Goal: Information Seeking & Learning: Learn about a topic

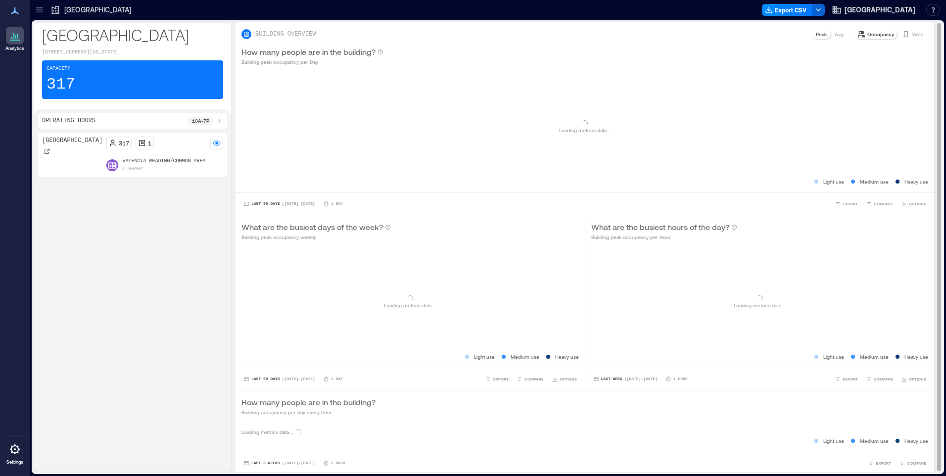
click at [485, 308] on div "Loading... Loading metrics data ..." at bounding box center [409, 302] width 337 height 99
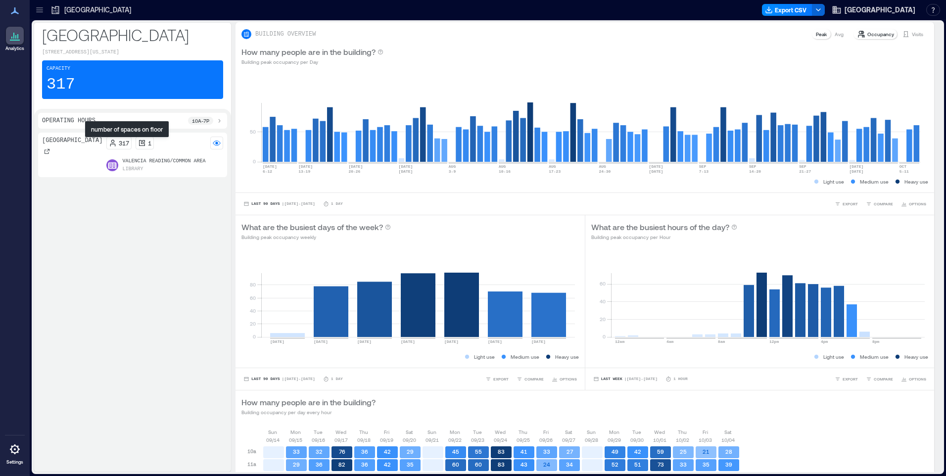
click at [138, 142] on div "1" at bounding box center [144, 143] width 13 height 8
click at [217, 121] on icon at bounding box center [219, 121] width 8 height 8
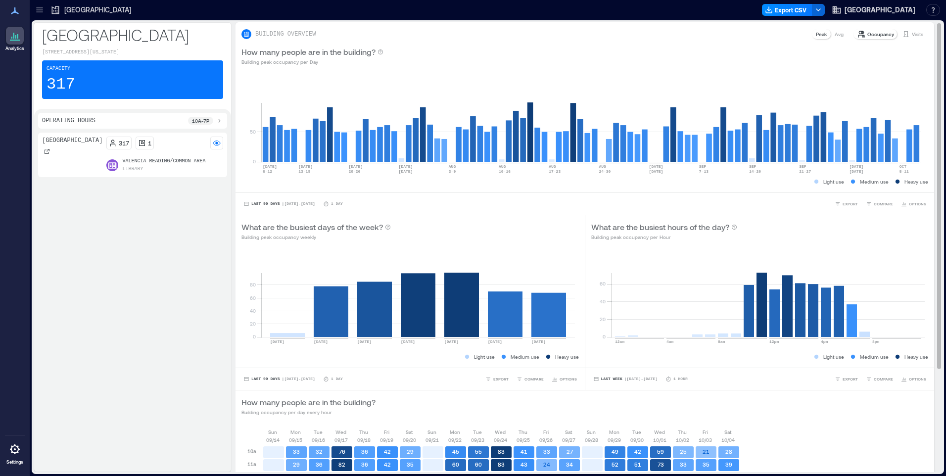
click at [874, 35] on p "Occupancy" at bounding box center [880, 34] width 27 height 8
click at [903, 32] on icon at bounding box center [905, 34] width 5 height 6
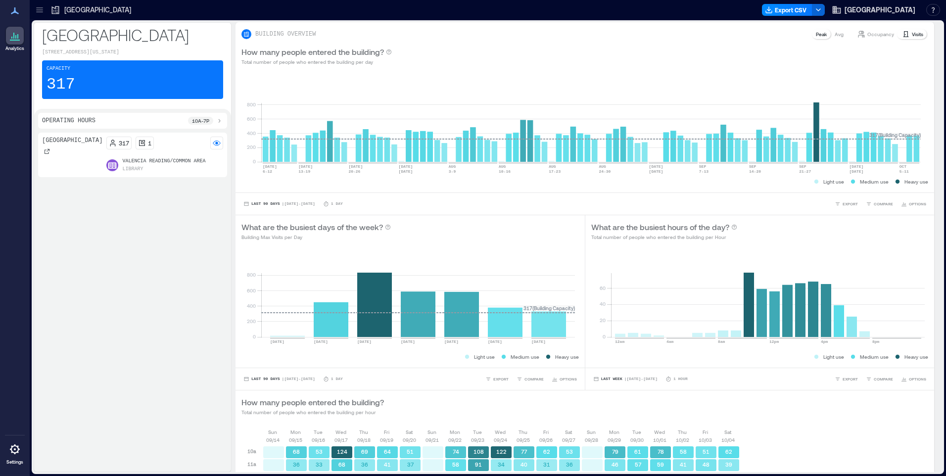
click at [52, 144] on p "[GEOGRAPHIC_DATA]" at bounding box center [72, 141] width 60 height 8
click at [218, 142] on rect at bounding box center [217, 143] width 8 height 8
click at [147, 162] on p "Valencia Reading/Common Area" at bounding box center [163, 161] width 83 height 8
click at [149, 159] on p "Valencia Reading/Common Area" at bounding box center [163, 161] width 83 height 8
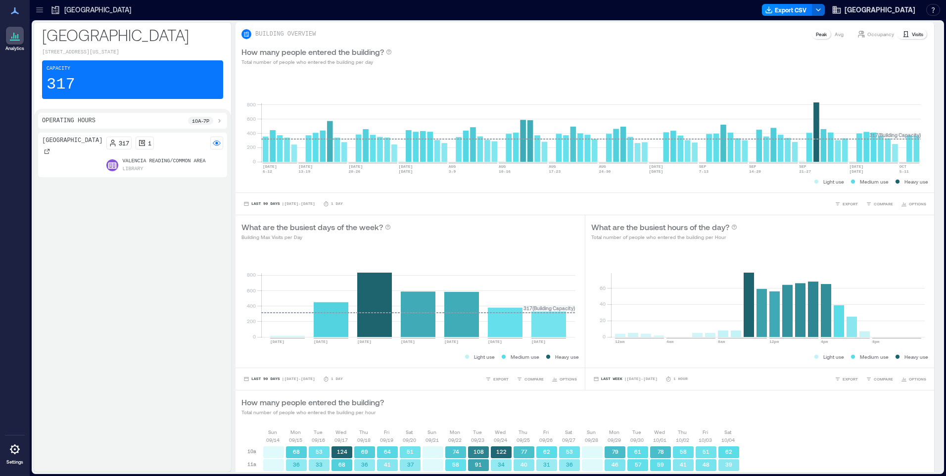
drag, startPoint x: 149, startPoint y: 159, endPoint x: 140, endPoint y: 160, distance: 9.5
click at [140, 160] on p "Valencia Reading/Common Area" at bounding box center [163, 161] width 83 height 8
click at [46, 144] on p "[GEOGRAPHIC_DATA]" at bounding box center [72, 141] width 60 height 8
click at [138, 139] on icon at bounding box center [142, 143] width 8 height 8
click at [913, 36] on p "Visits" at bounding box center [917, 34] width 11 height 8
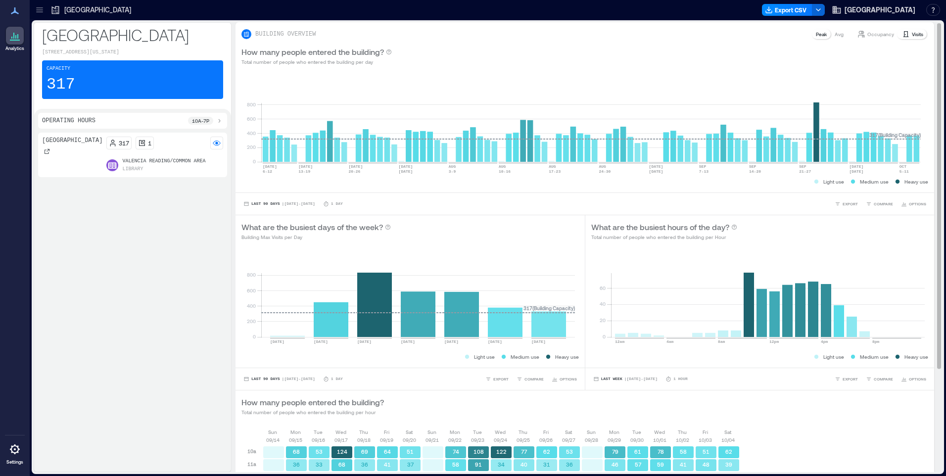
click at [912, 35] on p "Visits" at bounding box center [917, 34] width 11 height 8
click at [820, 37] on div "Peak" at bounding box center [821, 34] width 19 height 10
click at [821, 37] on div "Peak" at bounding box center [821, 34] width 19 height 10
click at [220, 120] on icon at bounding box center [219, 121] width 8 height 8
click at [816, 34] on p "Peak" at bounding box center [821, 34] width 11 height 8
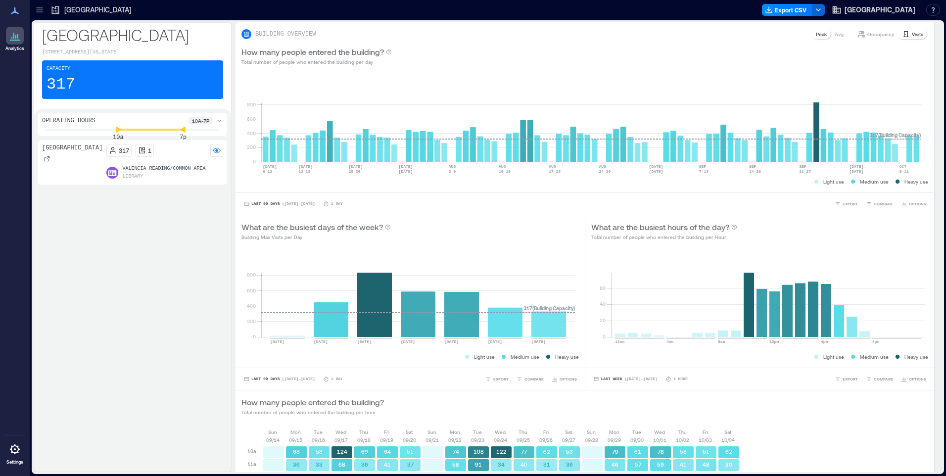
click at [12, 39] on icon at bounding box center [15, 36] width 12 height 12
click at [13, 10] on icon at bounding box center [15, 11] width 12 height 12
click at [179, 105] on div "Capacity 317" at bounding box center [132, 83] width 181 height 46
click at [212, 153] on div at bounding box center [216, 150] width 13 height 13
click at [119, 153] on p "317" at bounding box center [124, 150] width 10 height 8
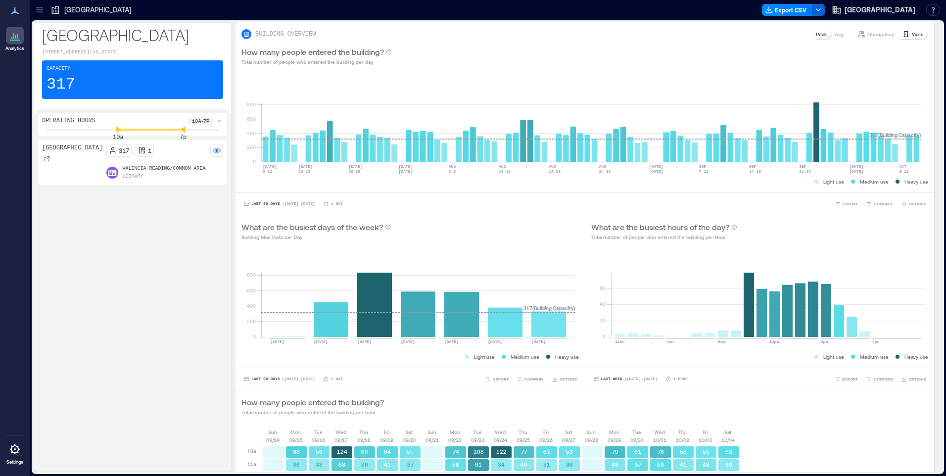
click at [119, 153] on p "317" at bounding box center [124, 150] width 10 height 8
click at [48, 162] on icon at bounding box center [47, 159] width 6 height 6
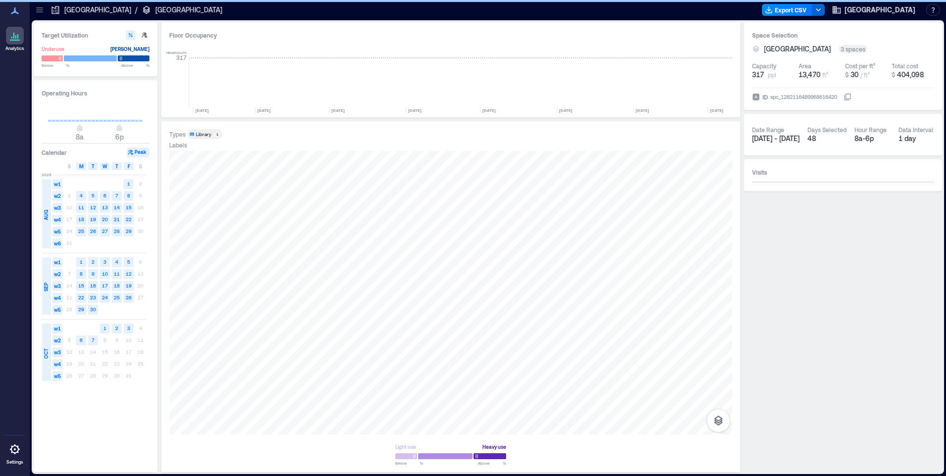
scroll to position [0, 898]
click at [561, 371] on div at bounding box center [450, 292] width 563 height 283
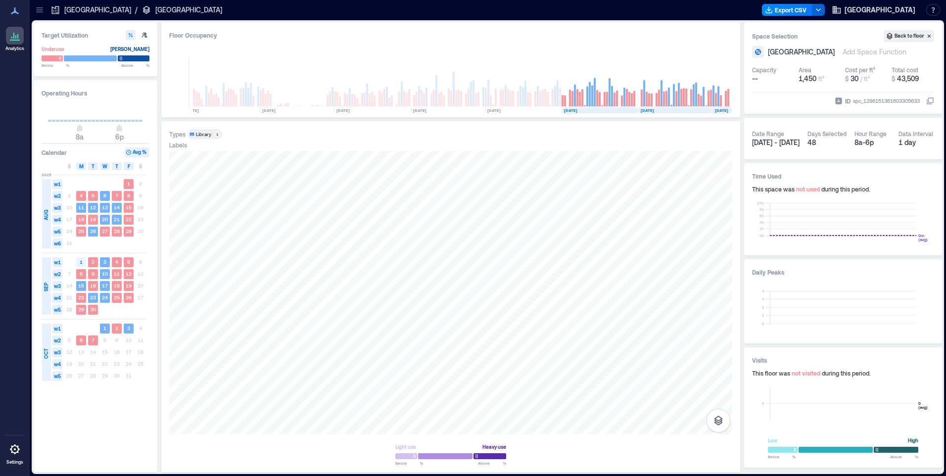
click at [80, 262] on text "1" at bounding box center [81, 262] width 3 height 6
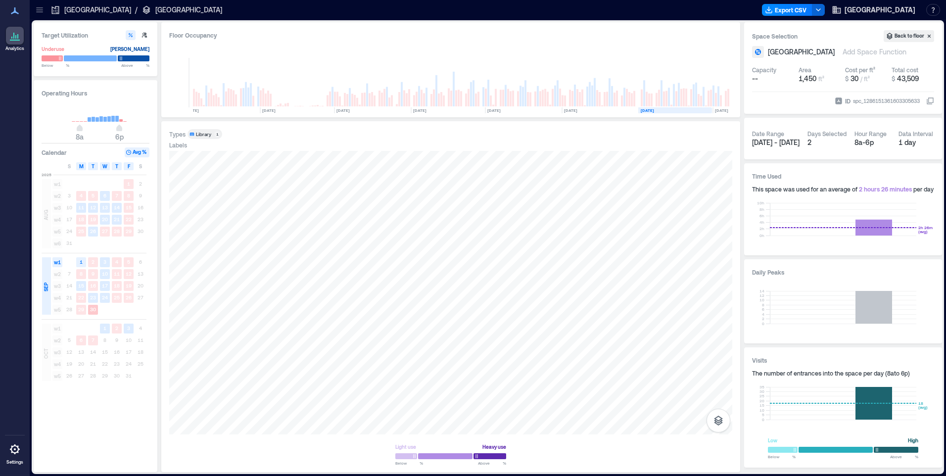
click at [95, 311] on text "30" at bounding box center [93, 309] width 6 height 6
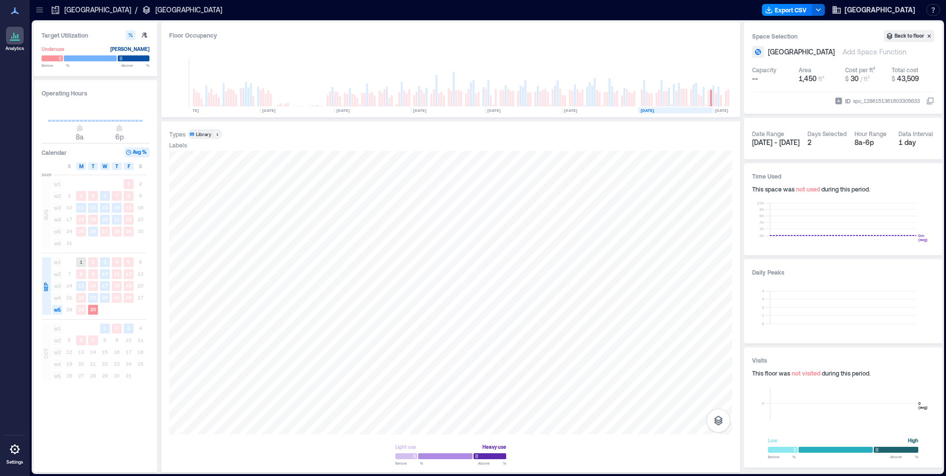
click at [82, 261] on text "1" at bounding box center [81, 262] width 3 height 6
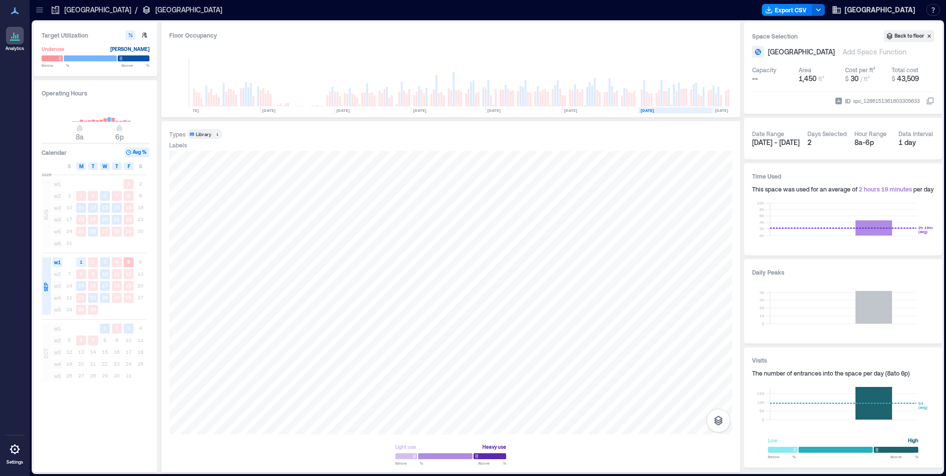
click at [127, 261] on text "5" at bounding box center [128, 262] width 3 height 6
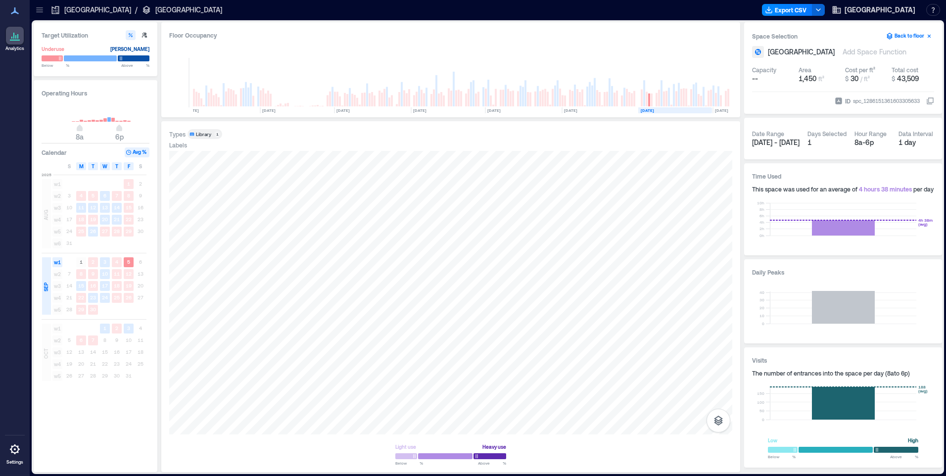
click at [930, 36] on icon "button" at bounding box center [929, 36] width 8 height 8
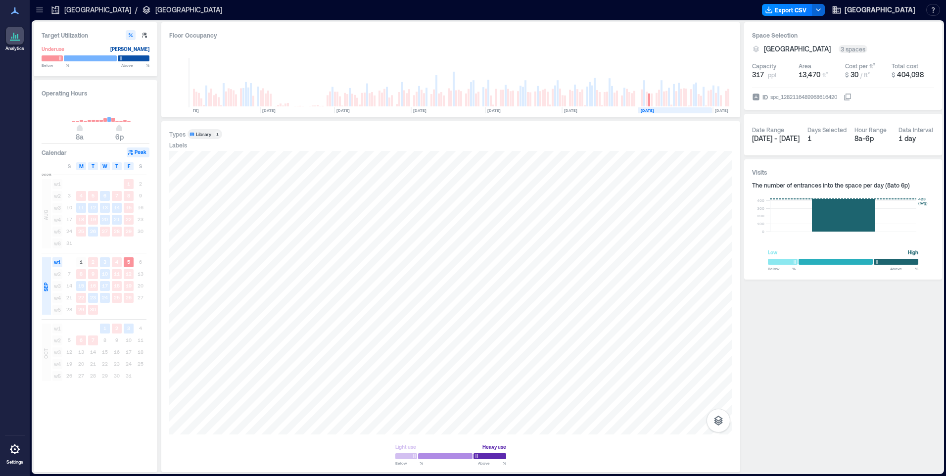
click at [797, 139] on div "Date Range Sep 5 - Sep 5 Days Selected 1 Hour Range 8a - 6p Data Interval 1 day" at bounding box center [843, 135] width 182 height 26
click at [129, 262] on text "5" at bounding box center [128, 262] width 3 height 6
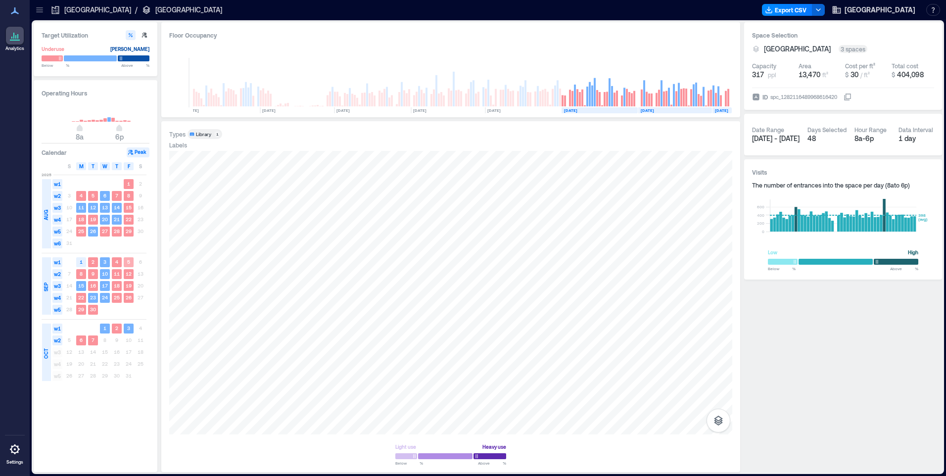
click at [129, 262] on text "5" at bounding box center [128, 262] width 3 height 6
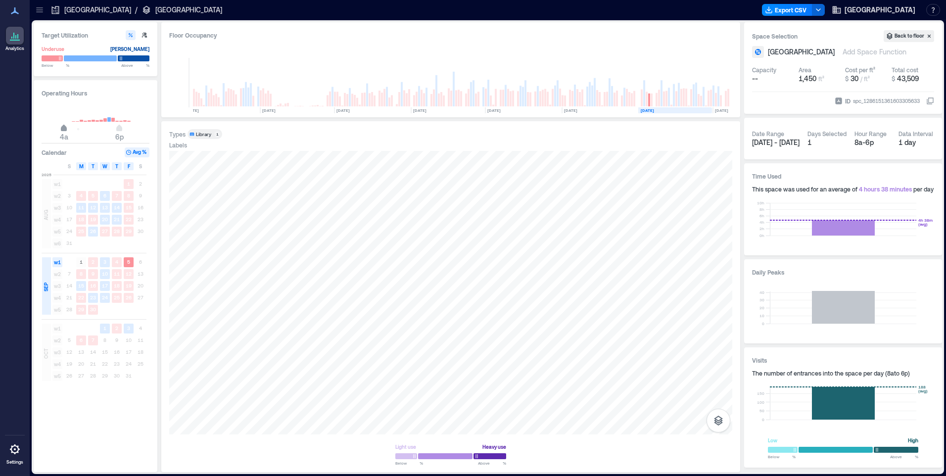
drag, startPoint x: 79, startPoint y: 129, endPoint x: 65, endPoint y: 131, distance: 13.9
click at [65, 131] on span "4a" at bounding box center [64, 129] width 6 height 4
click at [13, 38] on icon at bounding box center [15, 36] width 12 height 12
type input "*"
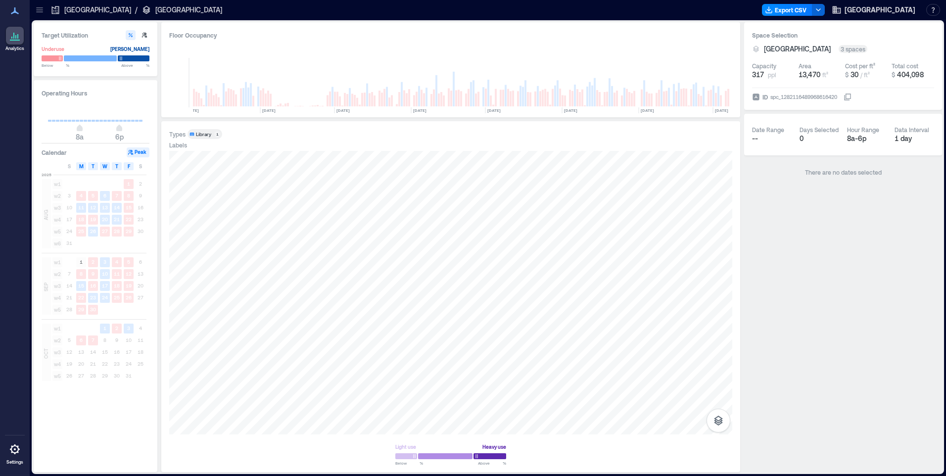
click at [213, 132] on span "Library 1" at bounding box center [204, 134] width 31 height 7
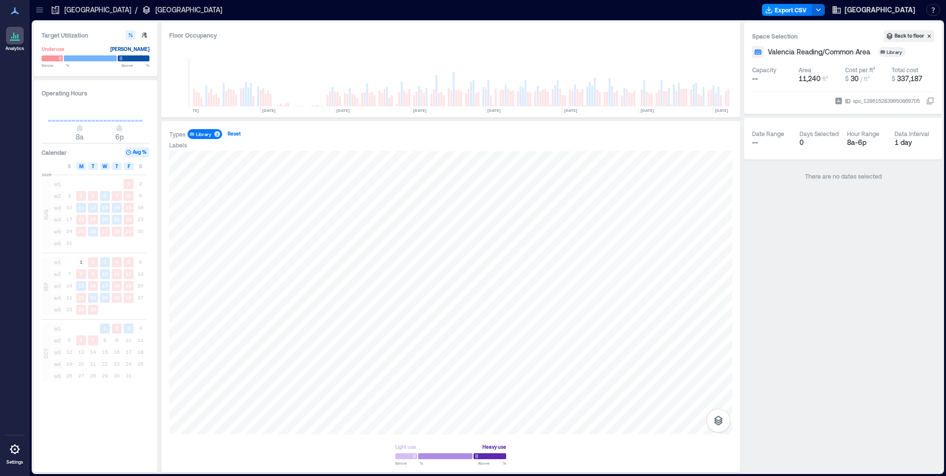
click at [238, 135] on div "Reset" at bounding box center [234, 134] width 16 height 9
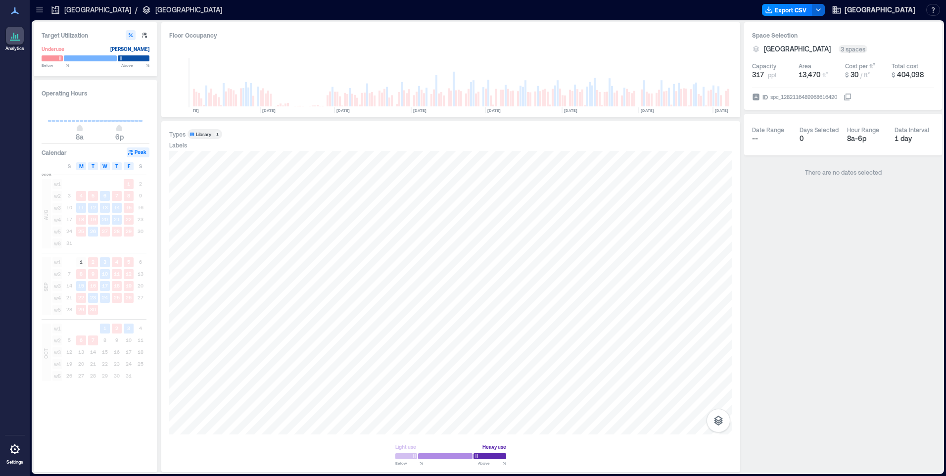
click at [103, 9] on p "[GEOGRAPHIC_DATA]" at bounding box center [97, 10] width 67 height 10
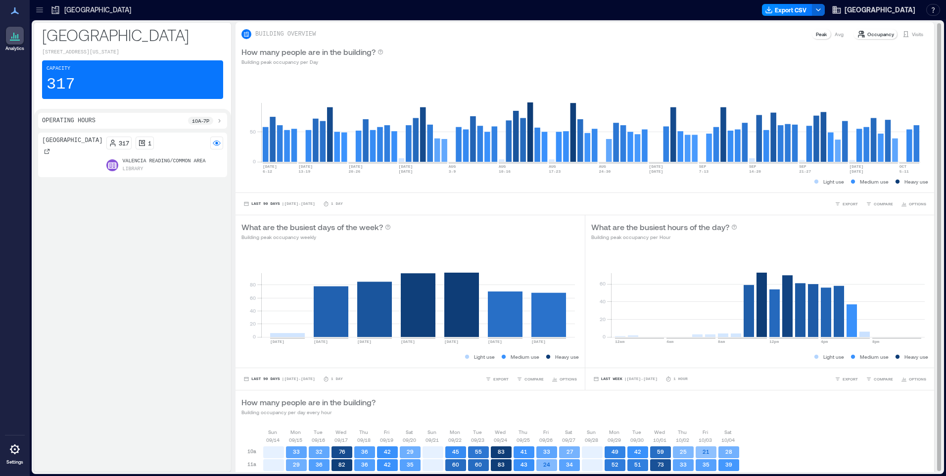
click at [869, 34] on p "Occupancy" at bounding box center [880, 34] width 27 height 8
click at [869, 31] on p "Occupancy" at bounding box center [880, 34] width 27 height 8
click at [876, 35] on p "Occupancy" at bounding box center [880, 34] width 27 height 8
click at [822, 35] on div "Peak" at bounding box center [821, 34] width 19 height 10
click at [868, 36] on p "Occupancy" at bounding box center [880, 34] width 27 height 8
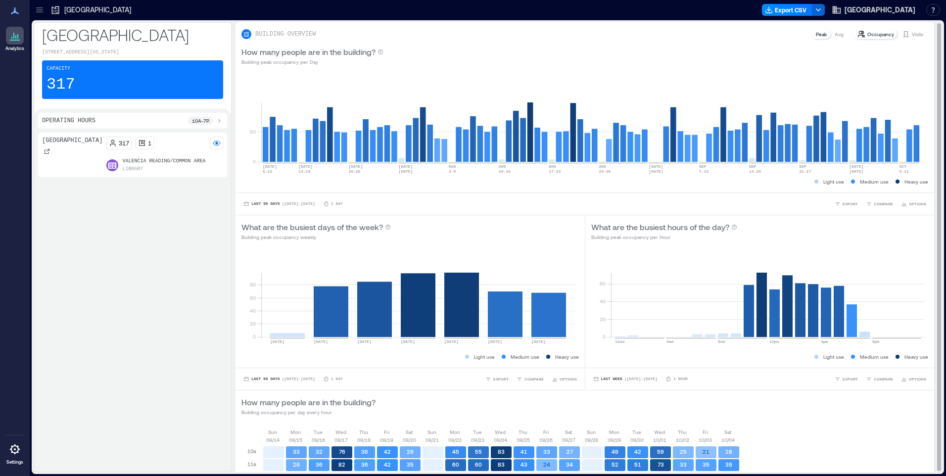
click at [912, 33] on p "Visits" at bounding box center [917, 34] width 11 height 8
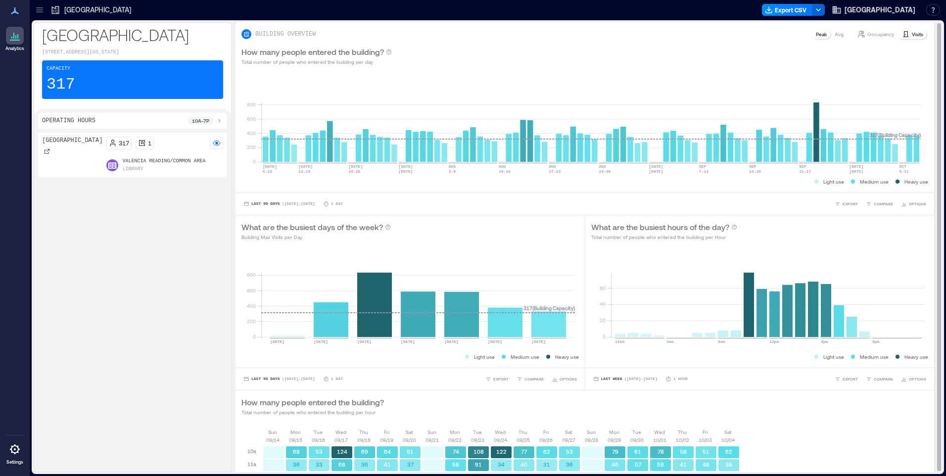
click at [912, 33] on p "Visits" at bounding box center [917, 34] width 11 height 8
click at [119, 143] on p "317" at bounding box center [124, 143] width 10 height 8
click at [136, 145] on div "1" at bounding box center [145, 143] width 18 height 13
click at [44, 156] on div at bounding box center [47, 151] width 10 height 10
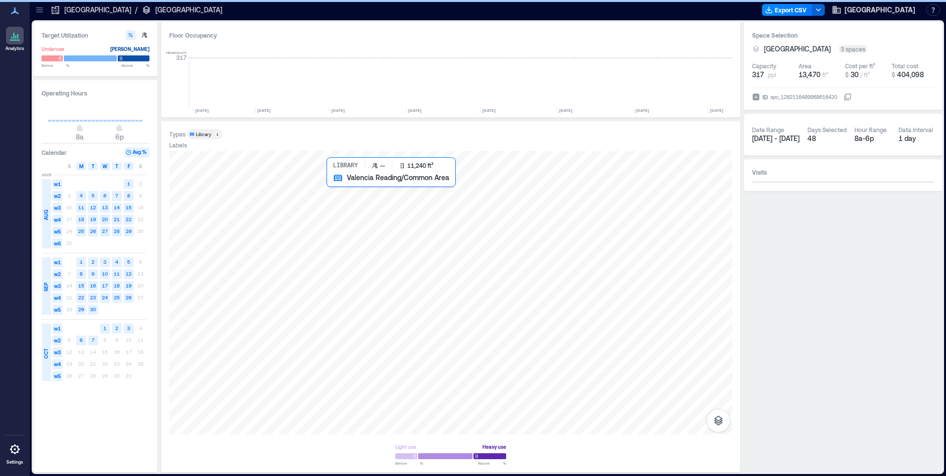
scroll to position [0, 898]
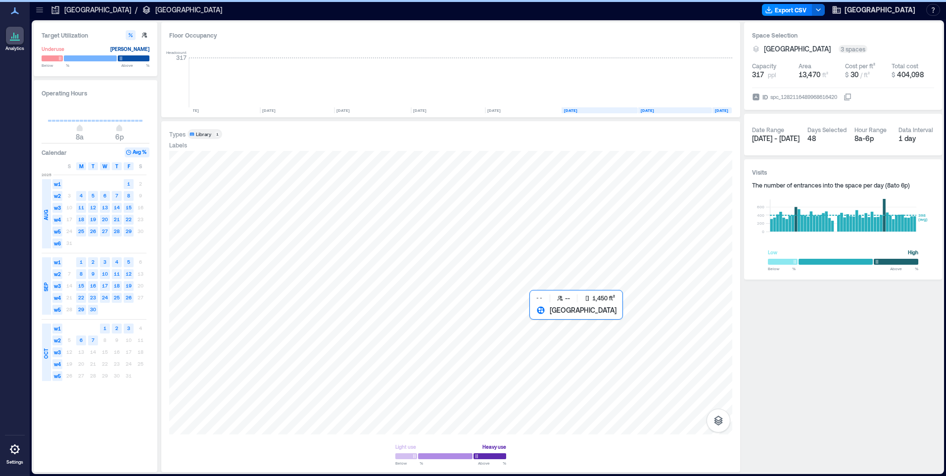
click at [565, 343] on div at bounding box center [450, 292] width 563 height 283
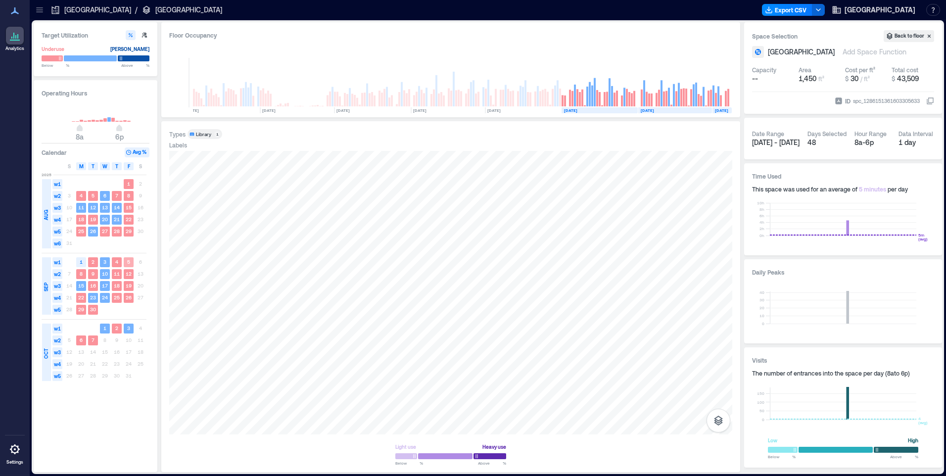
click at [127, 263] on text "5" at bounding box center [128, 262] width 3 height 6
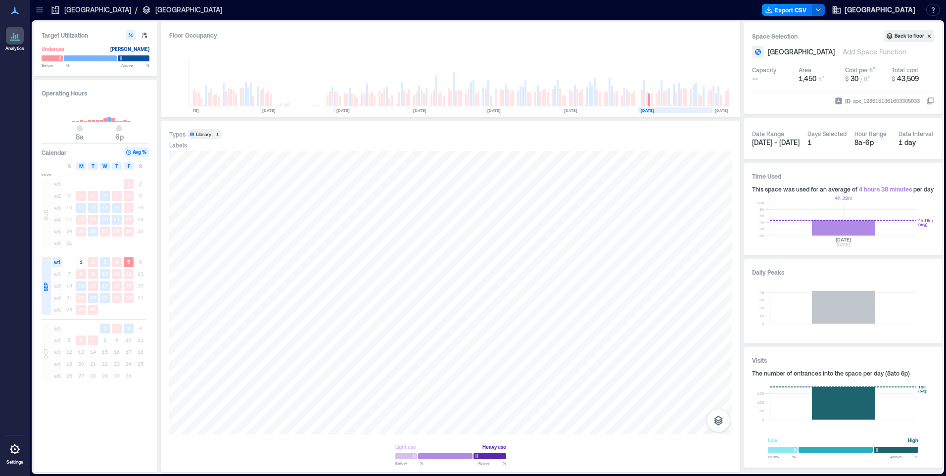
click at [860, 226] on rect at bounding box center [843, 219] width 146 height 33
type input "**"
drag, startPoint x: 118, startPoint y: 130, endPoint x: 88, endPoint y: 127, distance: 29.8
click at [88, 127] on span "10a" at bounding box center [88, 129] width 6 height 4
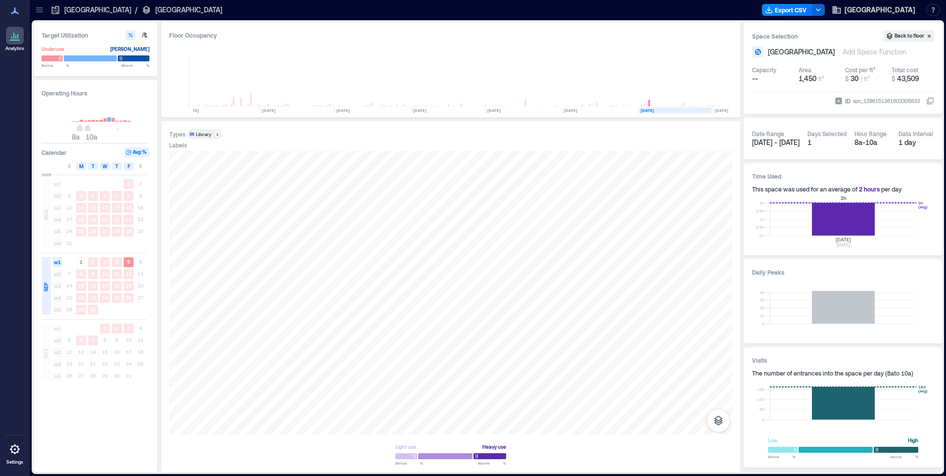
click at [829, 219] on rect at bounding box center [843, 219] width 146 height 33
click at [909, 37] on button "Back to floor" at bounding box center [908, 36] width 50 height 12
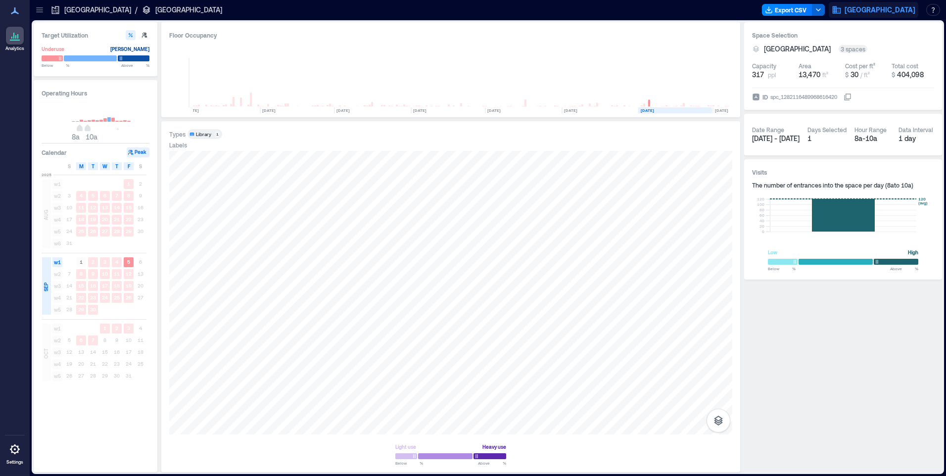
click at [846, 7] on span "[GEOGRAPHIC_DATA]" at bounding box center [879, 10] width 71 height 10
click at [144, 35] on icon "button" at bounding box center [144, 35] width 5 height 5
type input "**"
type input "***"
click at [18, 35] on icon at bounding box center [17, 36] width 1 height 4
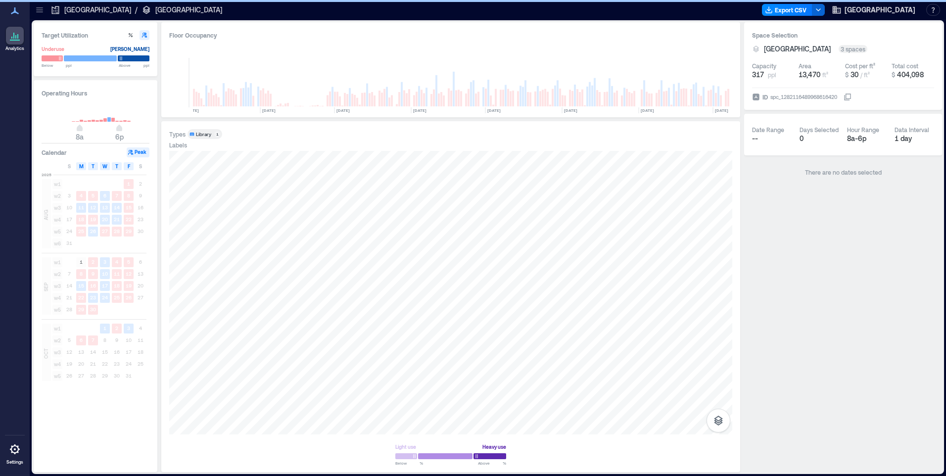
type input "**"
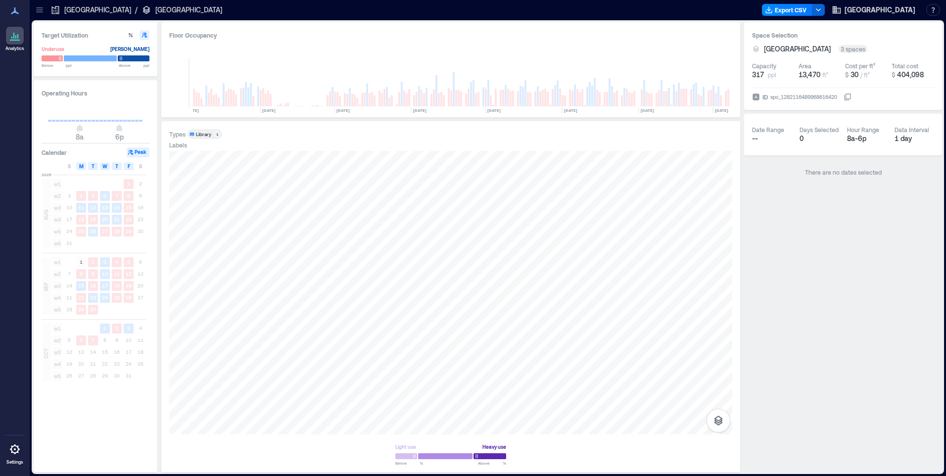
click at [17, 10] on icon at bounding box center [15, 11] width 12 height 12
click at [155, 6] on p "[GEOGRAPHIC_DATA]" at bounding box center [188, 10] width 67 height 10
click at [155, 10] on p "[GEOGRAPHIC_DATA]" at bounding box center [188, 10] width 67 height 10
click at [844, 12] on span "[GEOGRAPHIC_DATA]" at bounding box center [879, 10] width 71 height 10
click at [140, 37] on button "button" at bounding box center [144, 35] width 10 height 10
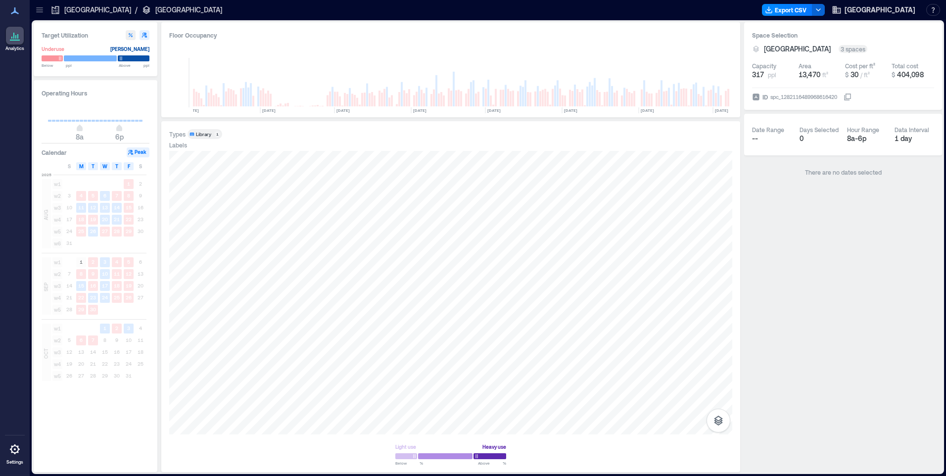
click at [129, 34] on icon "button" at bounding box center [131, 35] width 4 height 4
type input "**"
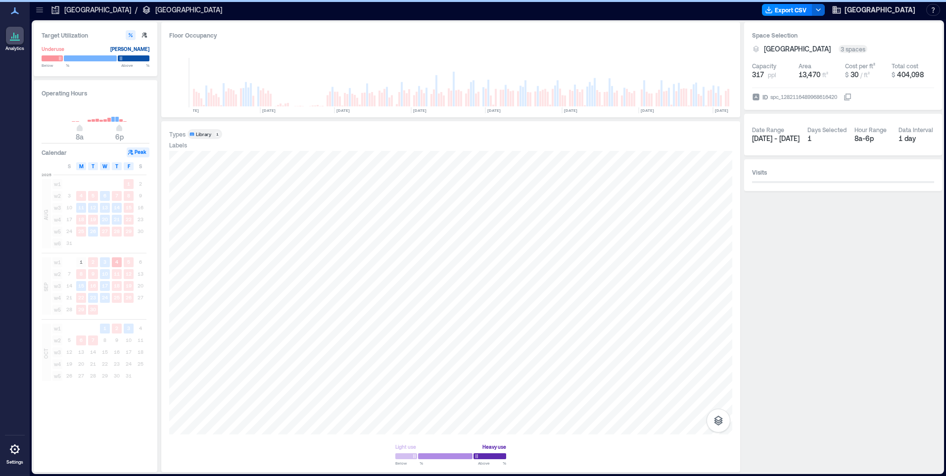
click at [121, 261] on rect at bounding box center [117, 262] width 10 height 10
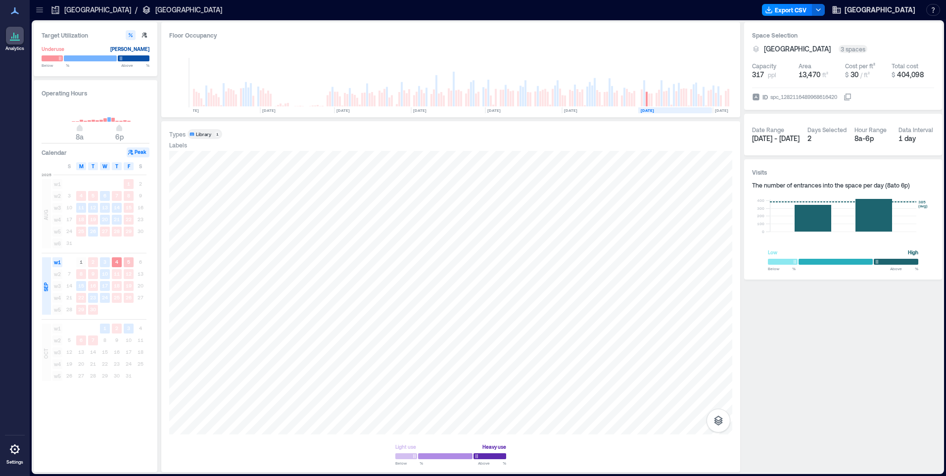
click at [128, 262] on text "5" at bounding box center [128, 262] width 3 height 6
drag, startPoint x: 119, startPoint y: 128, endPoint x: 128, endPoint y: 129, distance: 8.5
click at [128, 129] on span "9p" at bounding box center [131, 129] width 6 height 4
click at [794, 227] on rect at bounding box center [843, 215] width 146 height 33
click at [15, 43] on div at bounding box center [15, 36] width 18 height 18
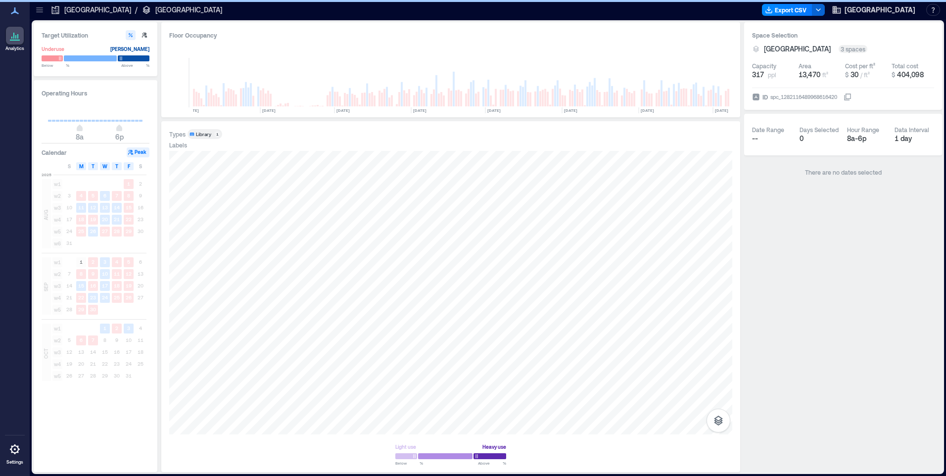
type input "**"
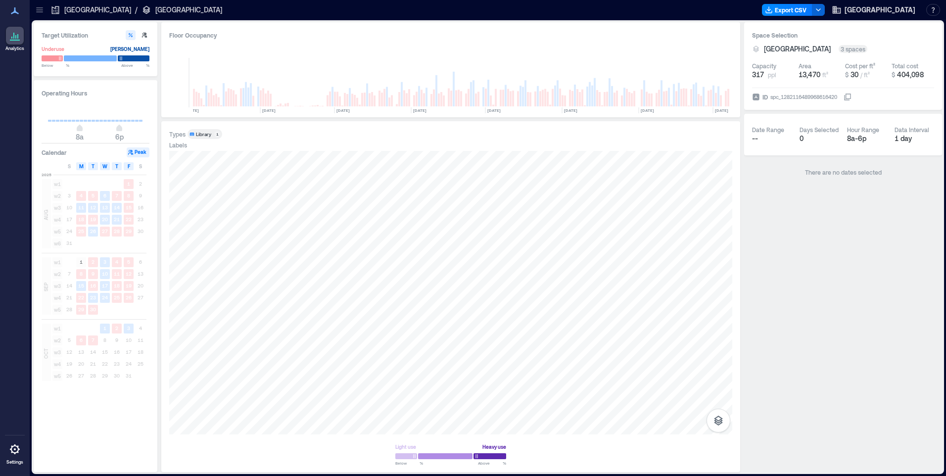
click at [11, 37] on icon at bounding box center [11, 38] width 1 height 2
click at [16, 10] on icon at bounding box center [15, 11] width 12 height 12
click at [75, 8] on p "[GEOGRAPHIC_DATA]" at bounding box center [97, 10] width 67 height 10
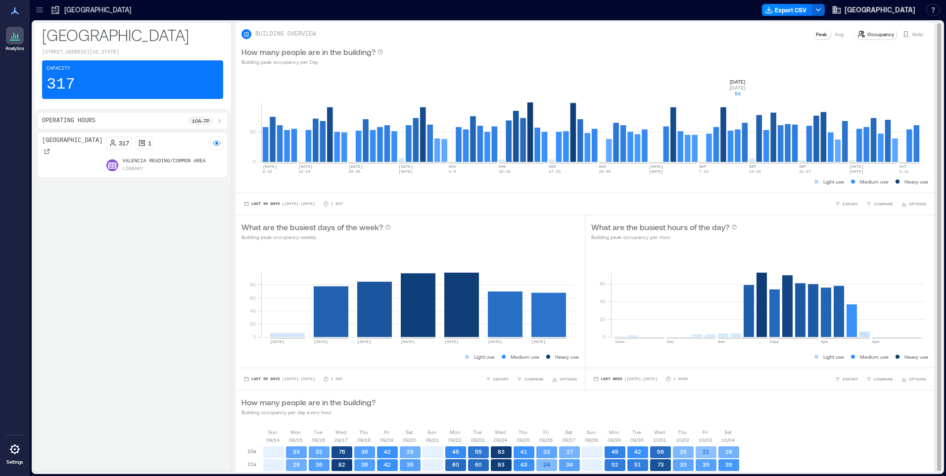
click at [736, 158] on rect at bounding box center [590, 120] width 659 height 84
click at [738, 155] on rect at bounding box center [590, 120] width 659 height 84
click at [880, 36] on p "Occupancy" at bounding box center [880, 34] width 27 height 8
click at [835, 34] on p "Avg" at bounding box center [839, 34] width 9 height 8
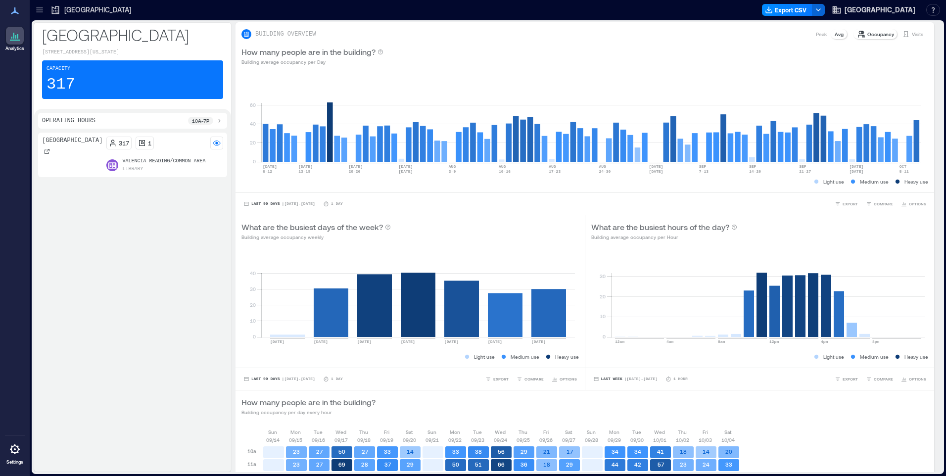
click at [56, 156] on div "[GEOGRAPHIC_DATA]" at bounding box center [72, 147] width 60 height 20
click at [46, 156] on div at bounding box center [47, 151] width 10 height 10
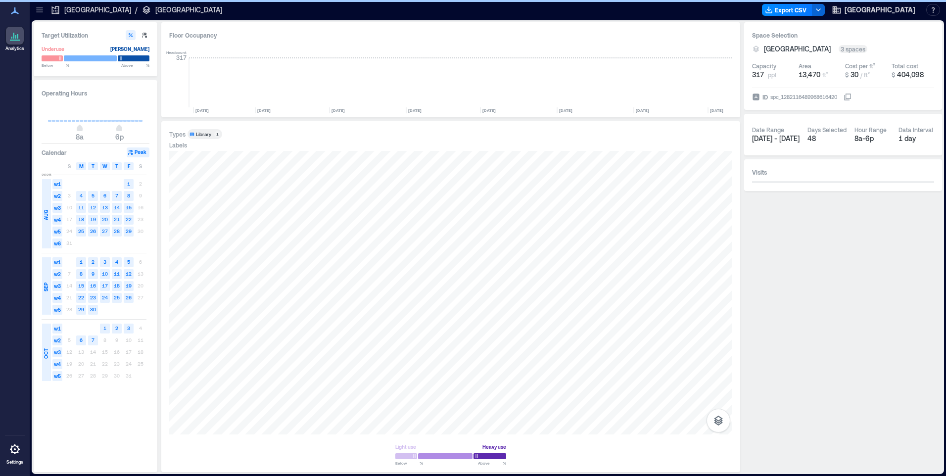
scroll to position [0, 898]
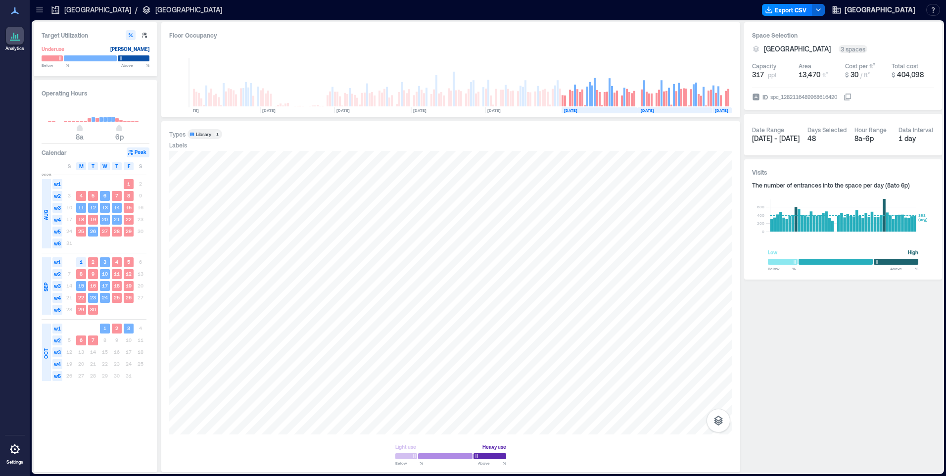
click at [88, 120] on rect at bounding box center [89, 119] width 3 height 3
click at [564, 348] on div at bounding box center [450, 292] width 563 height 283
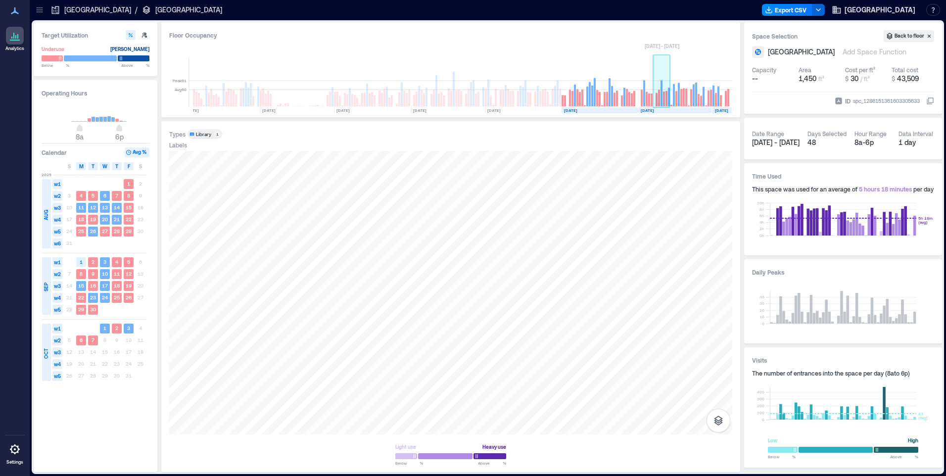
click at [664, 97] on rect at bounding box center [664, 99] width 2 height 15
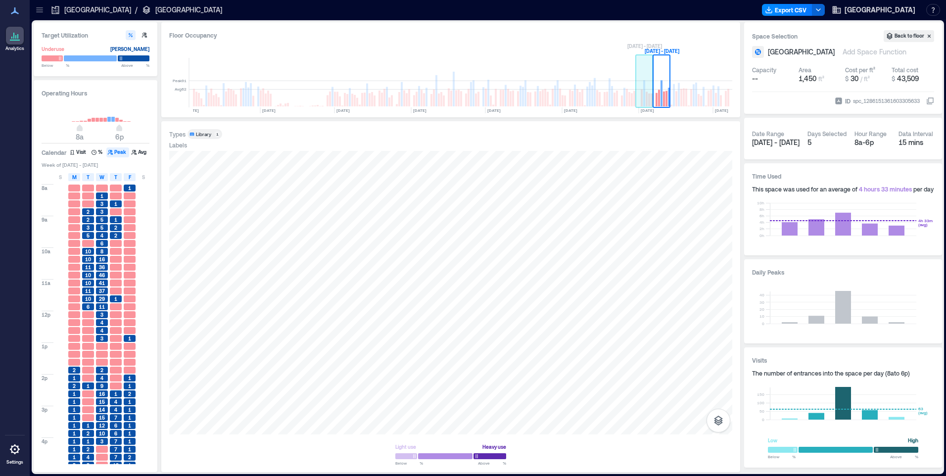
click at [651, 104] on rect at bounding box center [651, 99] width 2 height 13
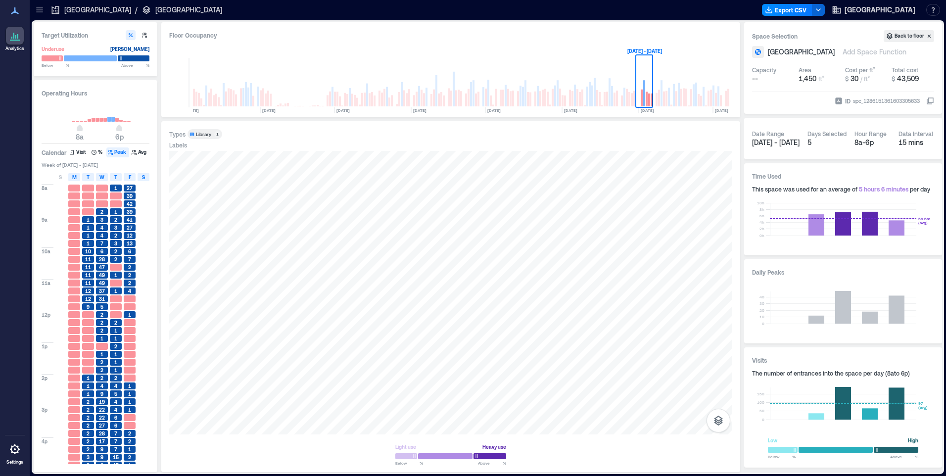
click at [146, 179] on div "S" at bounding box center [144, 177] width 12 height 8
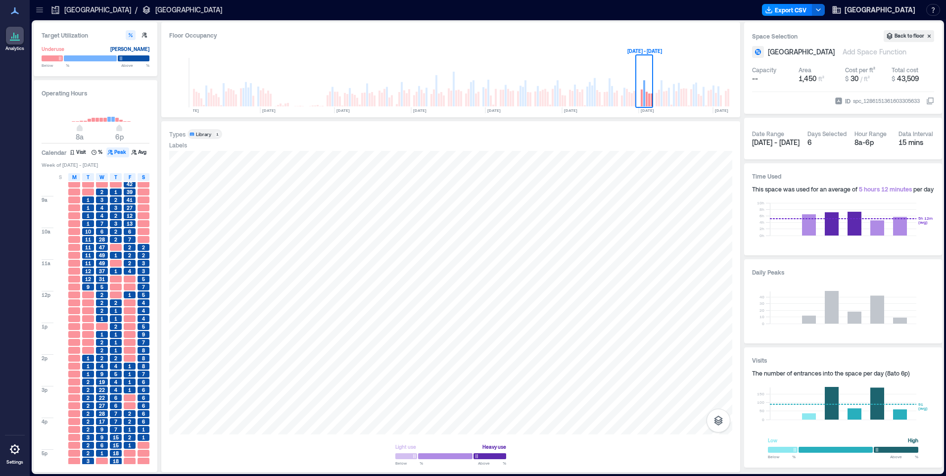
scroll to position [37, 0]
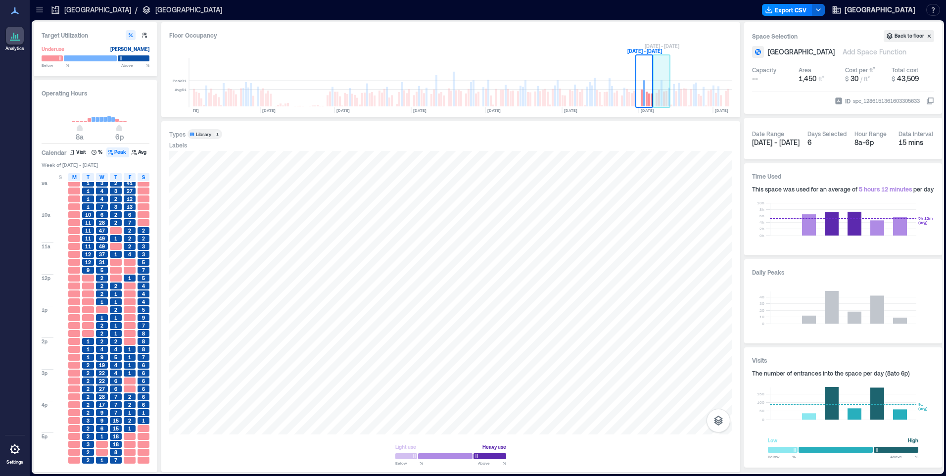
click at [664, 93] on rect at bounding box center [664, 99] width 2 height 15
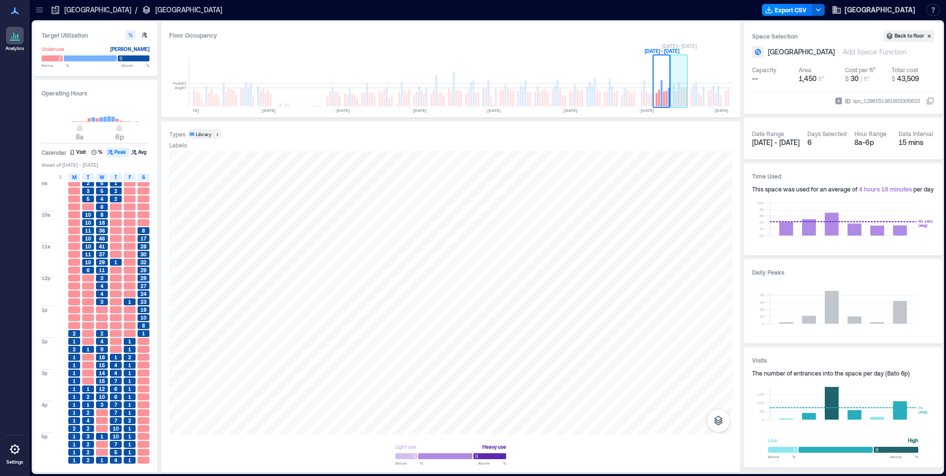
click at [682, 103] on rect at bounding box center [681, 97] width 2 height 17
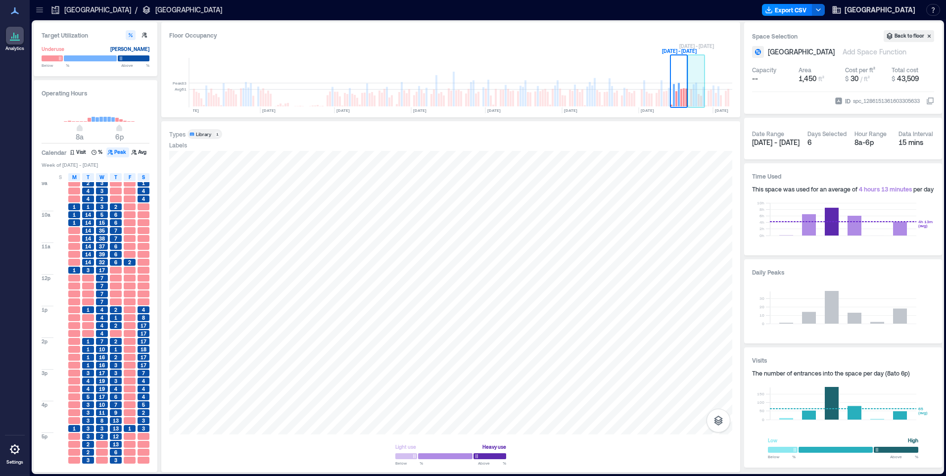
click at [696, 102] on rect at bounding box center [696, 95] width 2 height 24
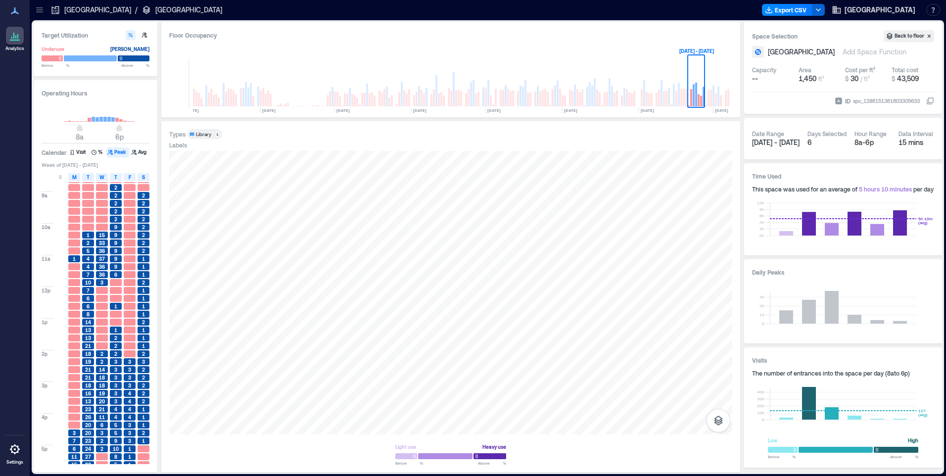
scroll to position [37, 0]
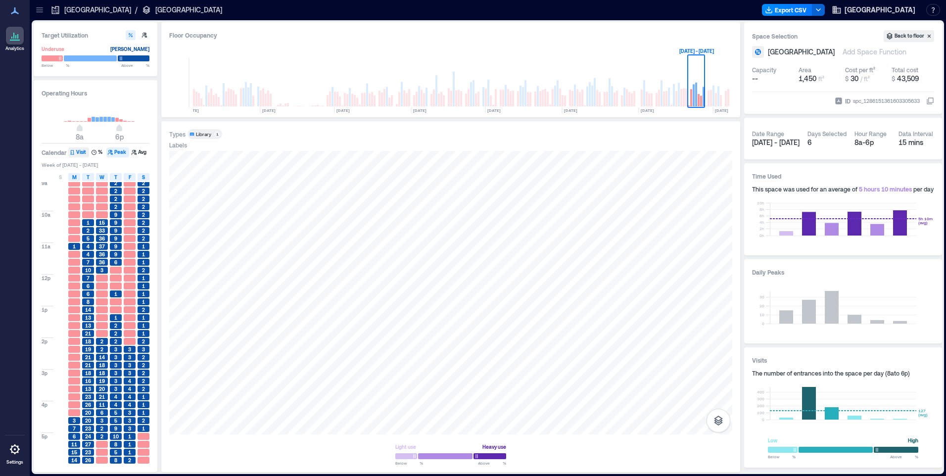
click at [77, 150] on button "Visit" at bounding box center [78, 152] width 21 height 10
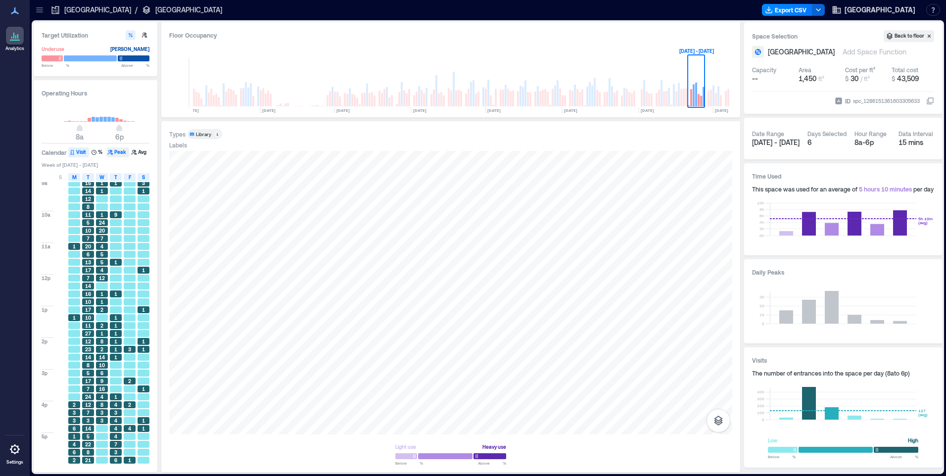
click at [122, 153] on button "Peak" at bounding box center [117, 152] width 23 height 10
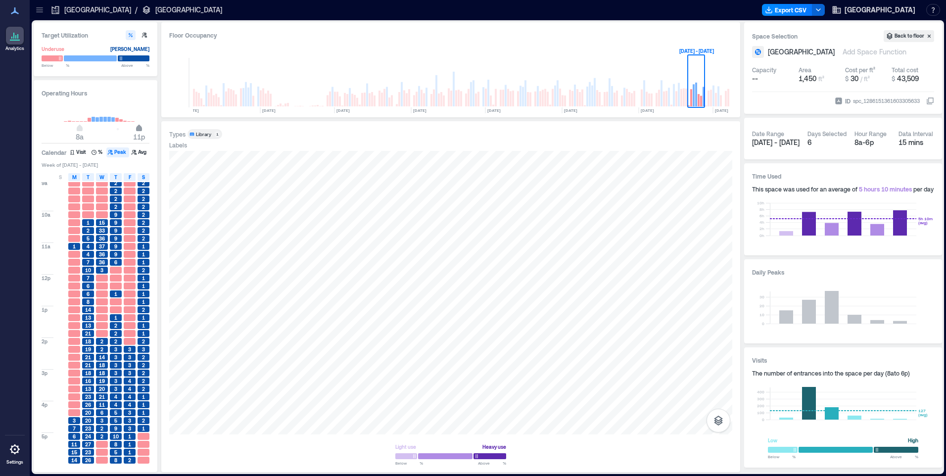
drag, startPoint x: 121, startPoint y: 129, endPoint x: 139, endPoint y: 129, distance: 18.3
click at [139, 129] on span "11p" at bounding box center [139, 129] width 6 height 4
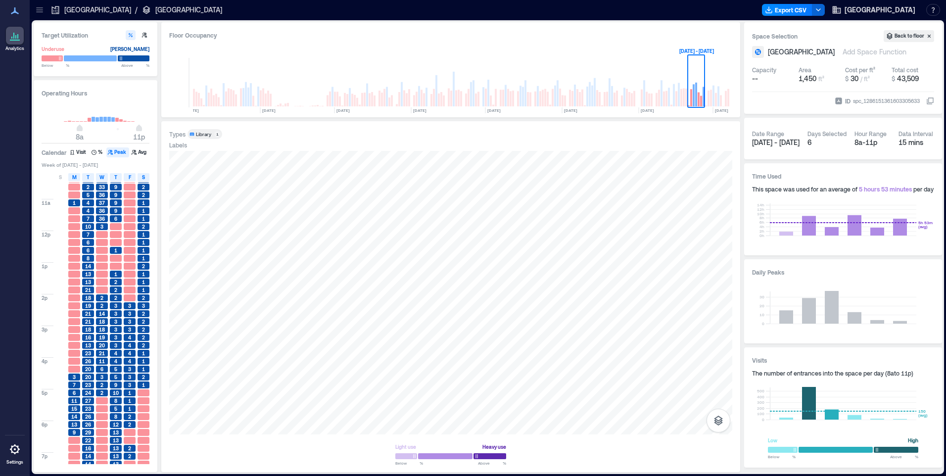
scroll to position [195, 0]
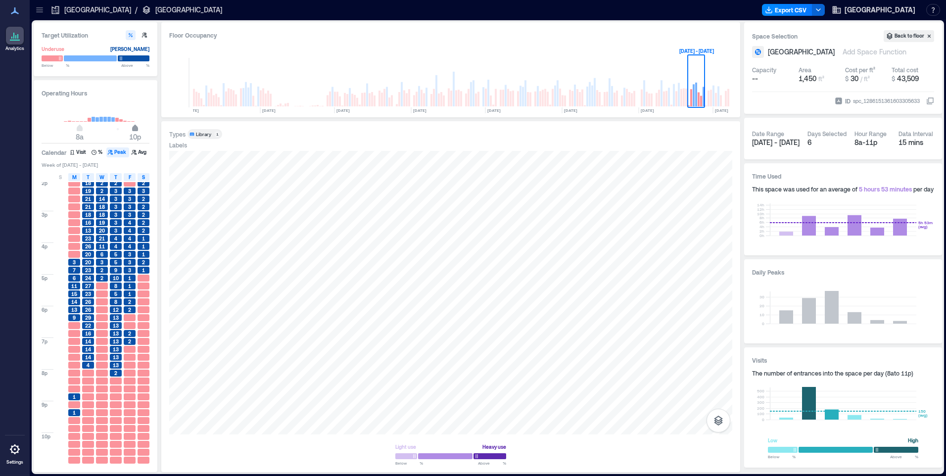
type input "**"
drag, startPoint x: 136, startPoint y: 129, endPoint x: 130, endPoint y: 127, distance: 6.3
click at [130, 127] on span "9p" at bounding box center [131, 129] width 6 height 4
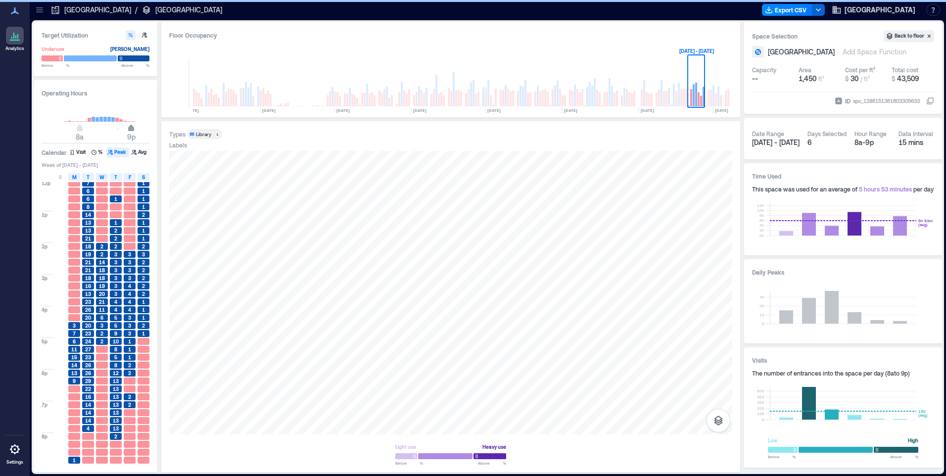
scroll to position [132, 0]
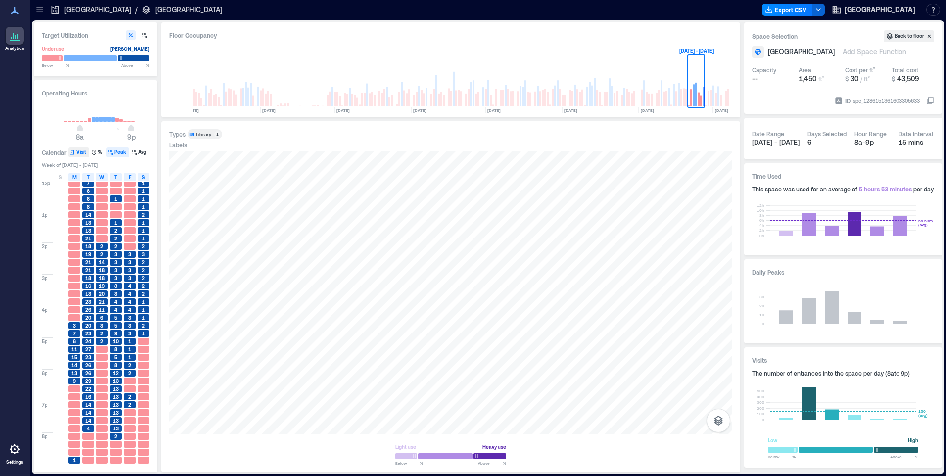
click at [81, 152] on button "Visit" at bounding box center [78, 152] width 21 height 10
